Goal: Task Accomplishment & Management: Complete application form

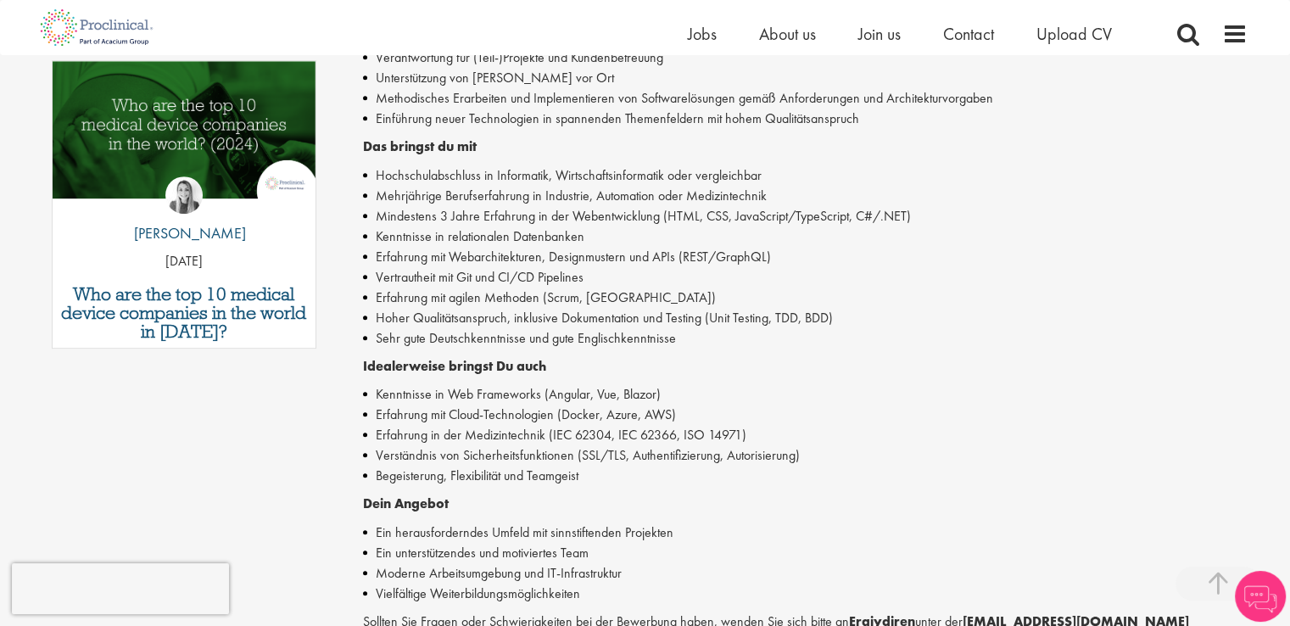
scroll to position [863, 0]
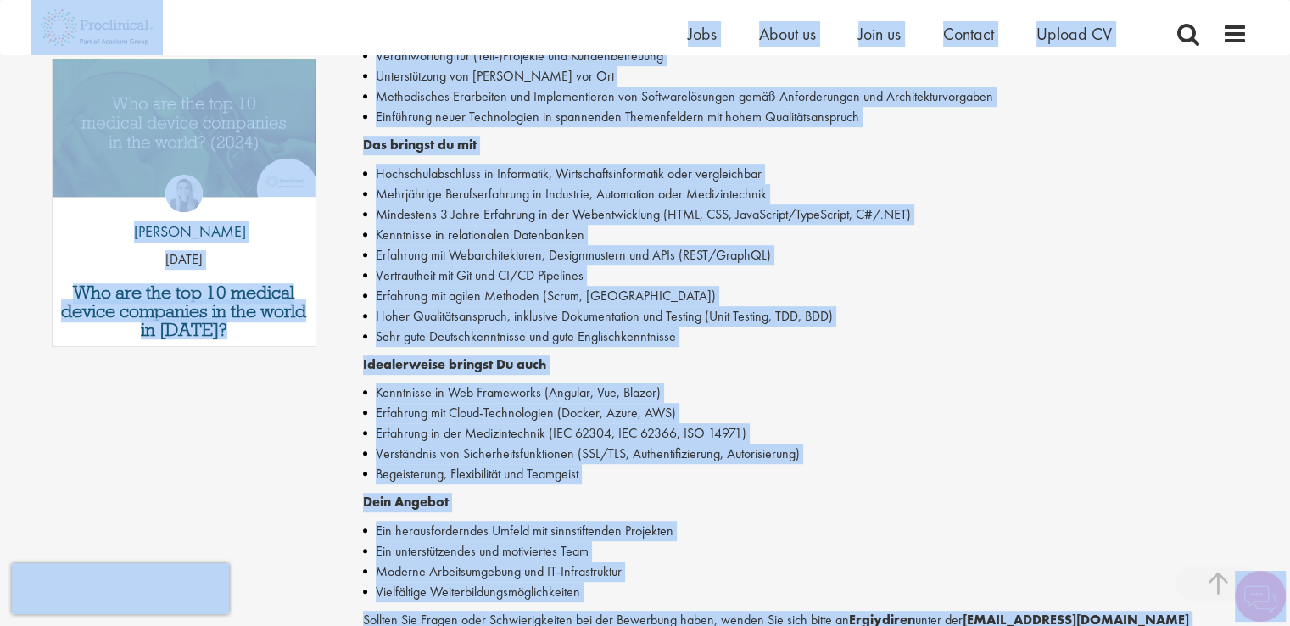
copy body "Home Jobs About us Join [GEOGRAPHIC_DATA] Contact Upload CV You are here: Home …"
click at [769, 276] on li "Vertrautheit mit Git und CI/CD Pipelines" at bounding box center [805, 275] width 884 height 20
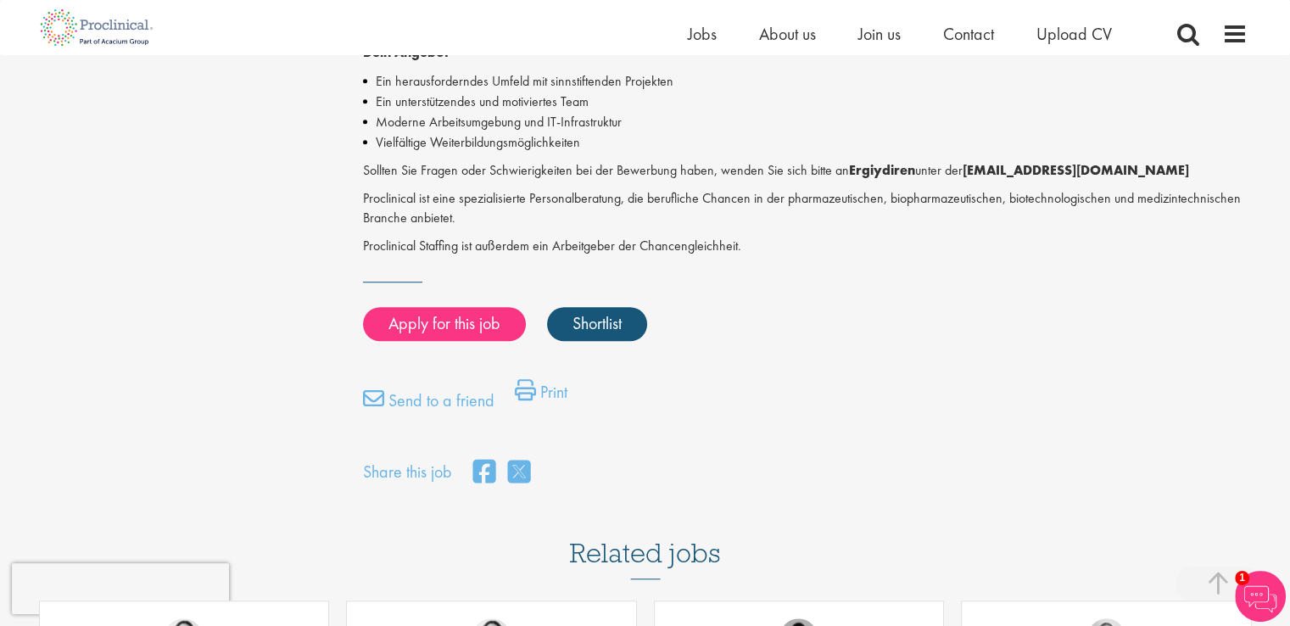
scroll to position [1302, 0]
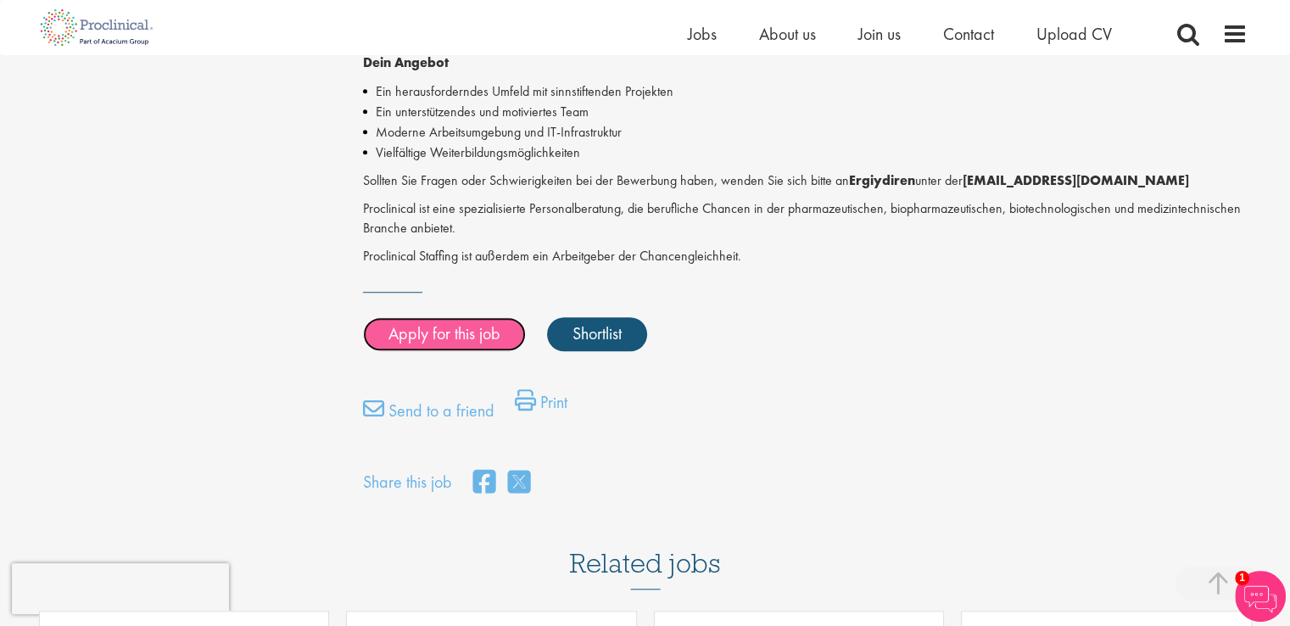
click at [493, 331] on link "Apply for this job" at bounding box center [444, 334] width 163 height 34
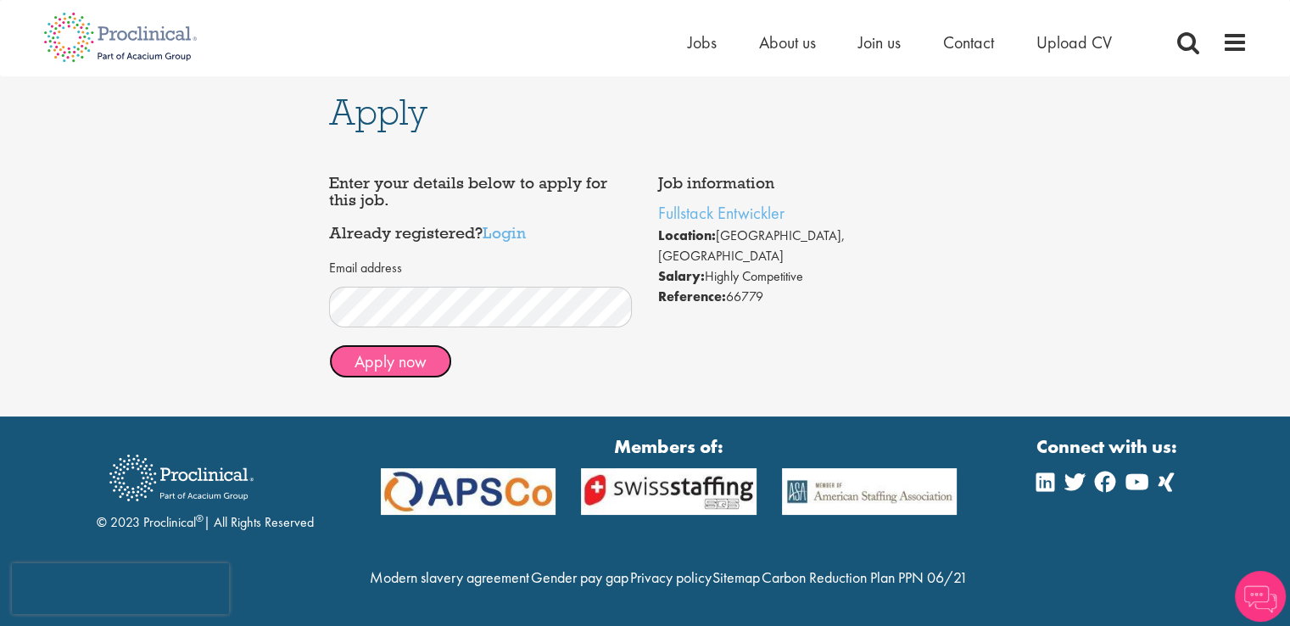
click at [404, 366] on button "Apply now" at bounding box center [390, 361] width 123 height 34
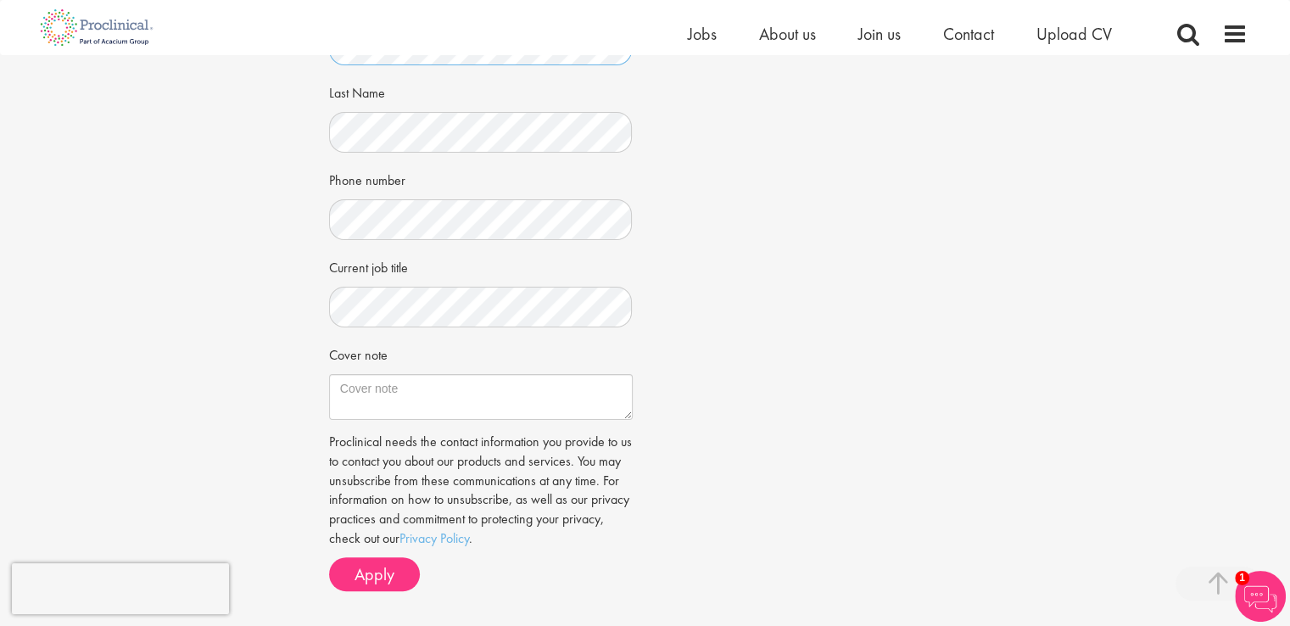
scroll to position [356, 0]
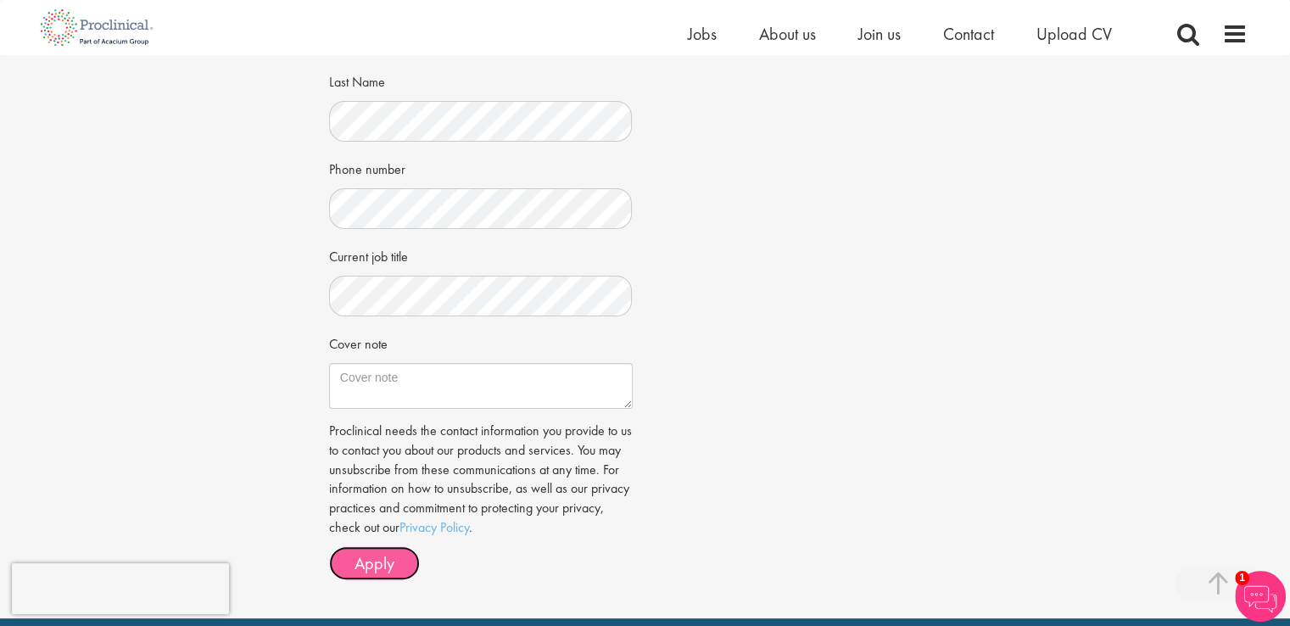
click at [387, 558] on span "Apply" at bounding box center [374, 563] width 40 height 22
